Goal: Navigation & Orientation: Find specific page/section

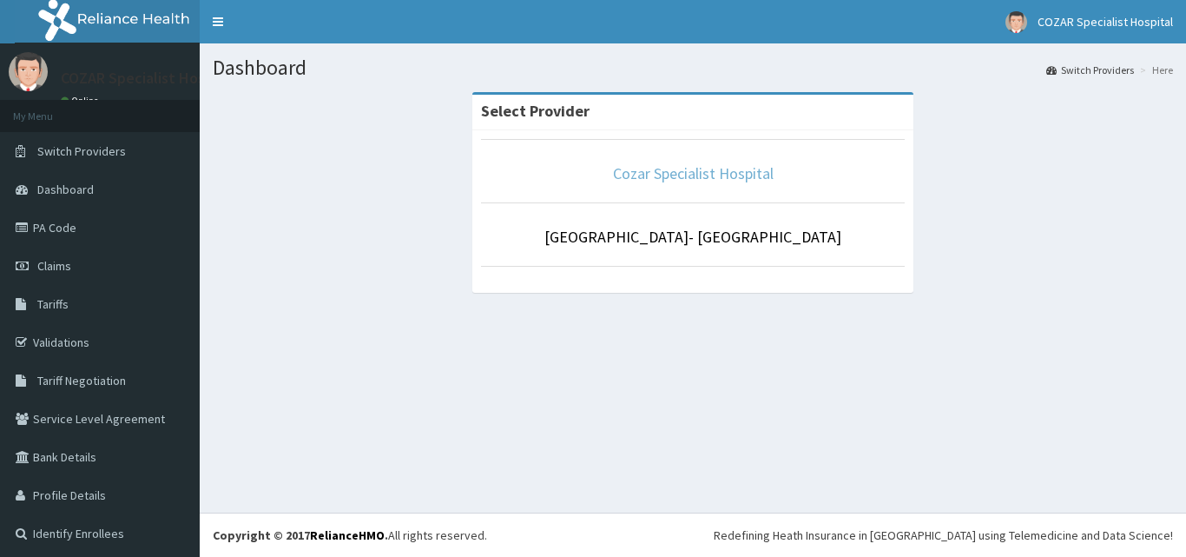
click at [715, 165] on link "Cozar Specialist Hospital" at bounding box center [693, 173] width 161 height 20
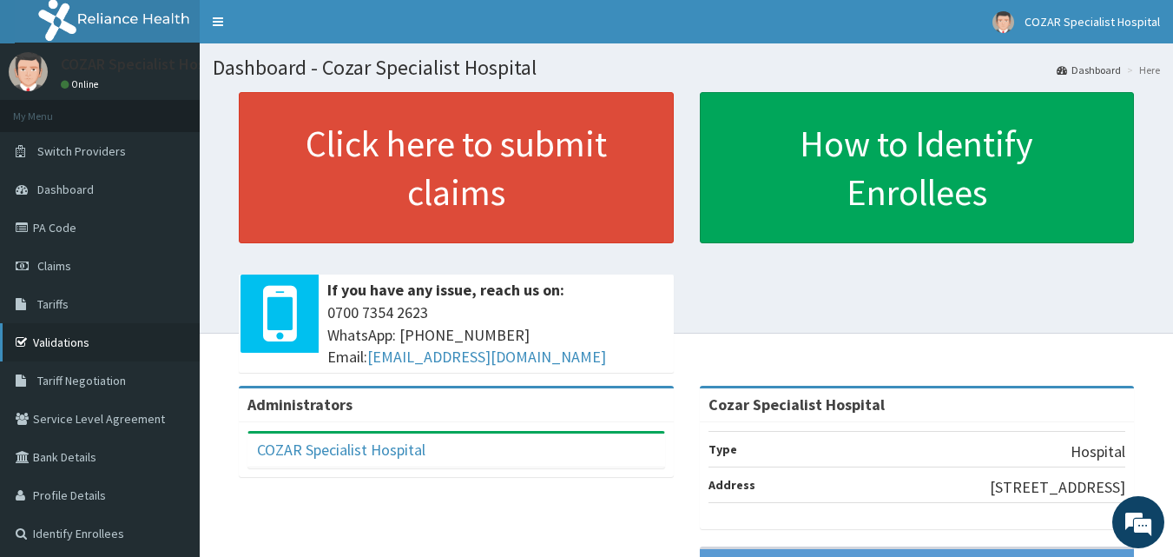
click at [56, 339] on link "Validations" at bounding box center [100, 342] width 200 height 38
